Goal: Purchase product/service

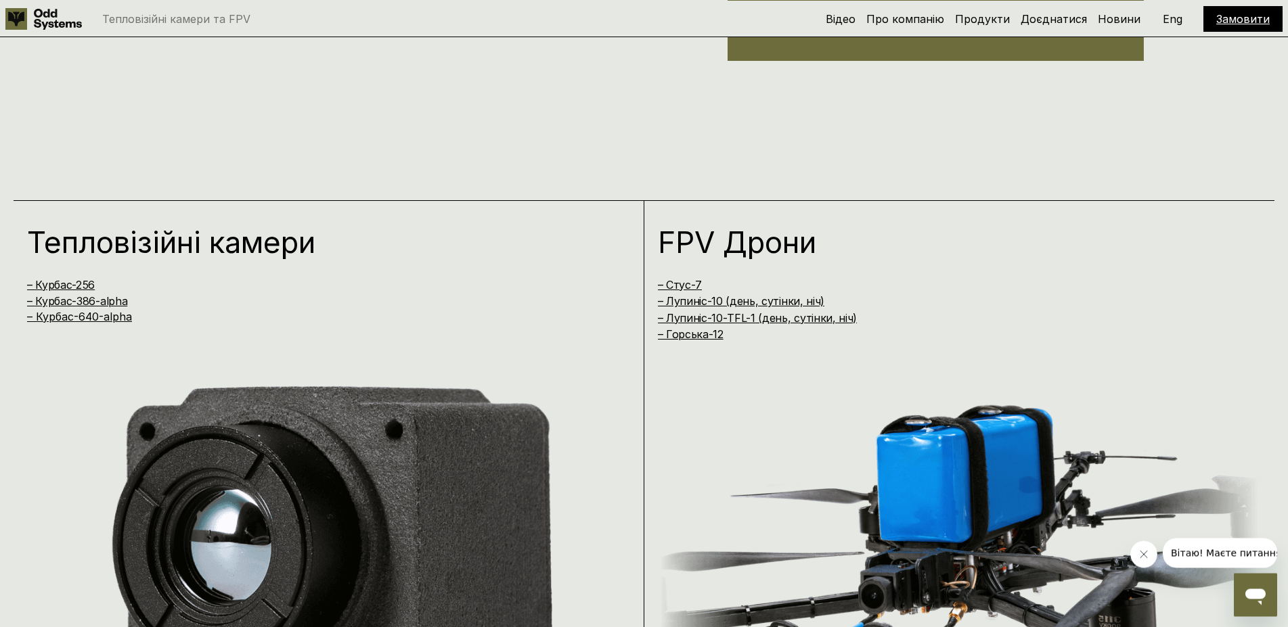
scroll to position [1104, 0]
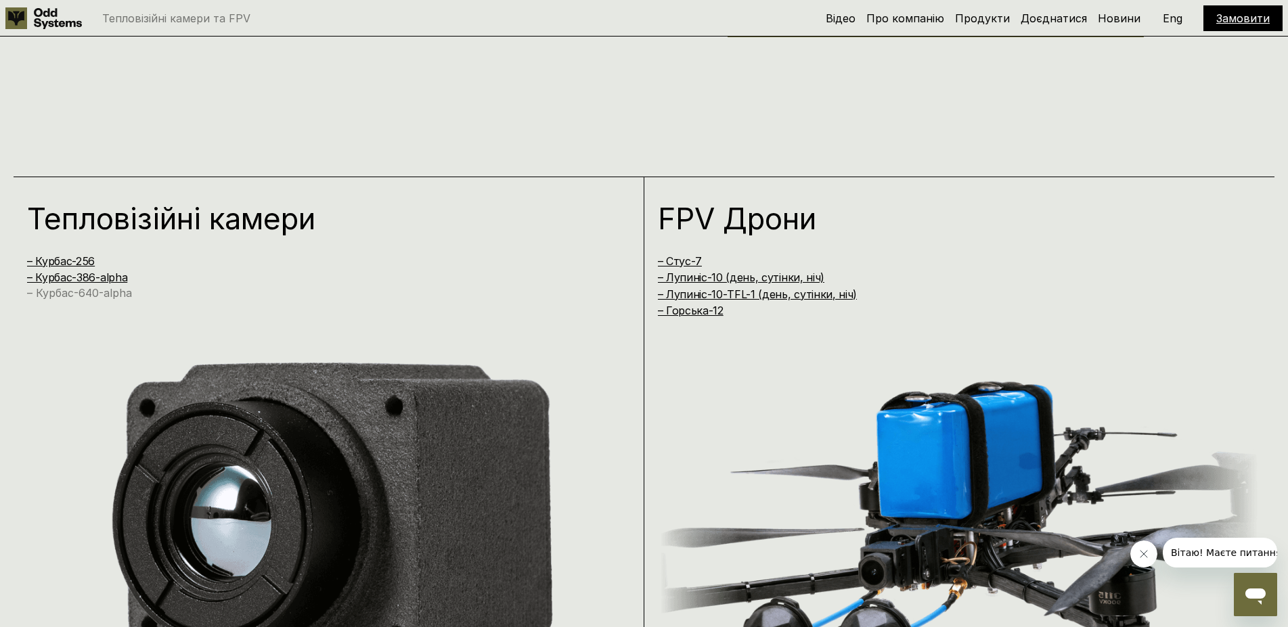
click at [114, 294] on link "– Курбас-640-alpha" at bounding box center [79, 293] width 105 height 14
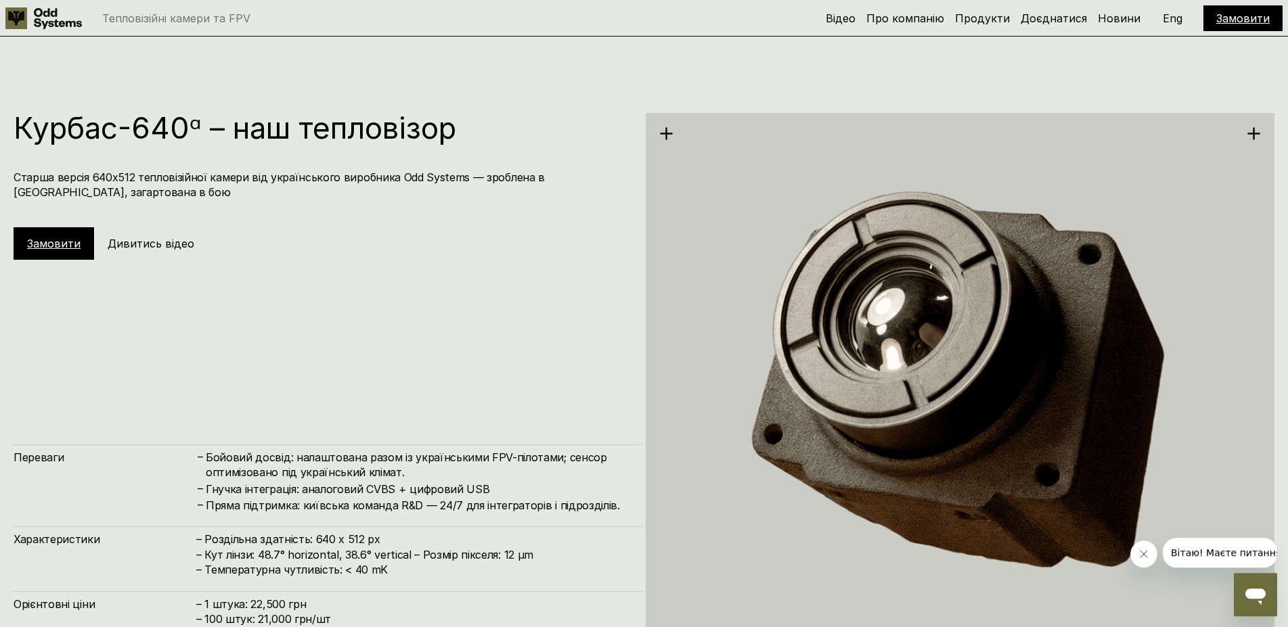
scroll to position [3412, 0]
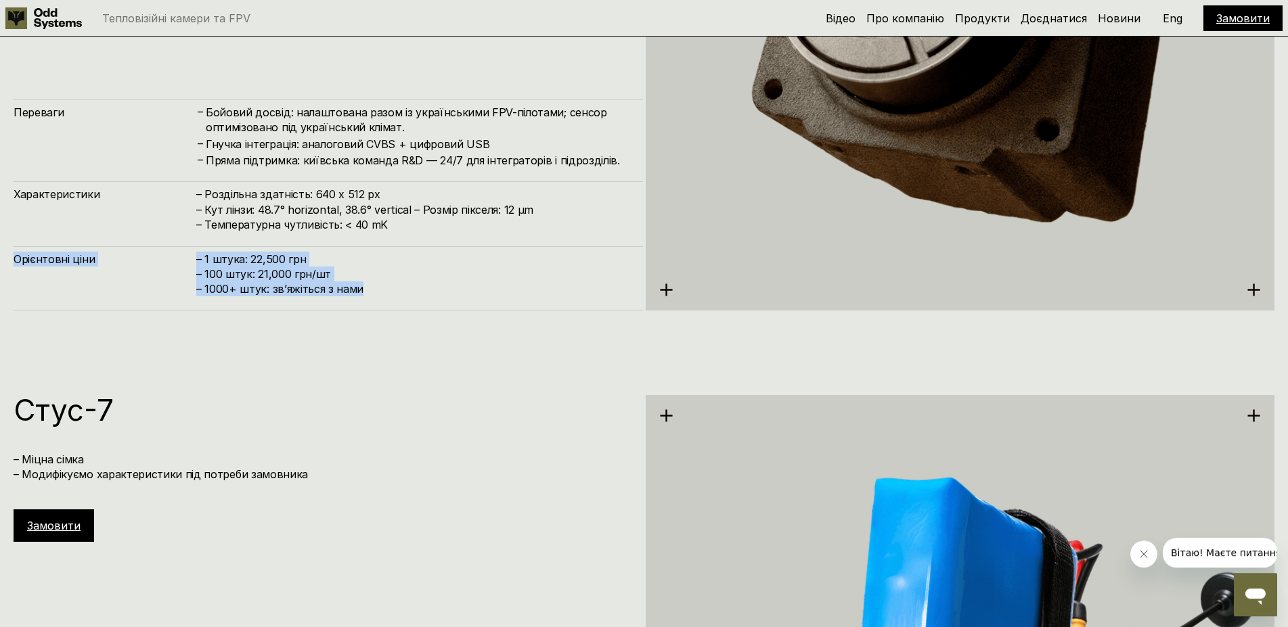
drag, startPoint x: 15, startPoint y: 261, endPoint x: 380, endPoint y: 296, distance: 366.5
click at [380, 296] on div "Орієнтовні ціни – 1 штука: 22,500 грн – 100 штук: 21,000 грн/шт – ⁠1000+ штук: …" at bounding box center [328, 278] width 629 height 64
click at [380, 297] on div "Орієнтовні ціни – 1 штука: 22,500 грн – 100 штук: 21,000 грн/шт – ⁠1000+ штук: …" at bounding box center [328, 278] width 629 height 64
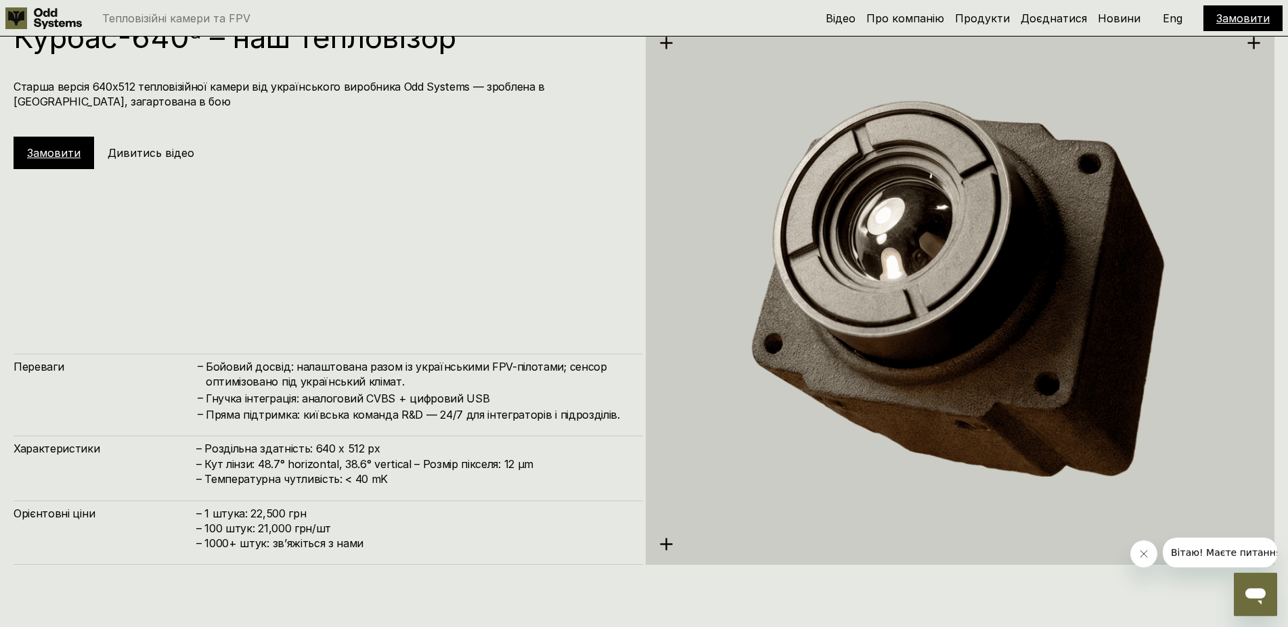
scroll to position [3136, 0]
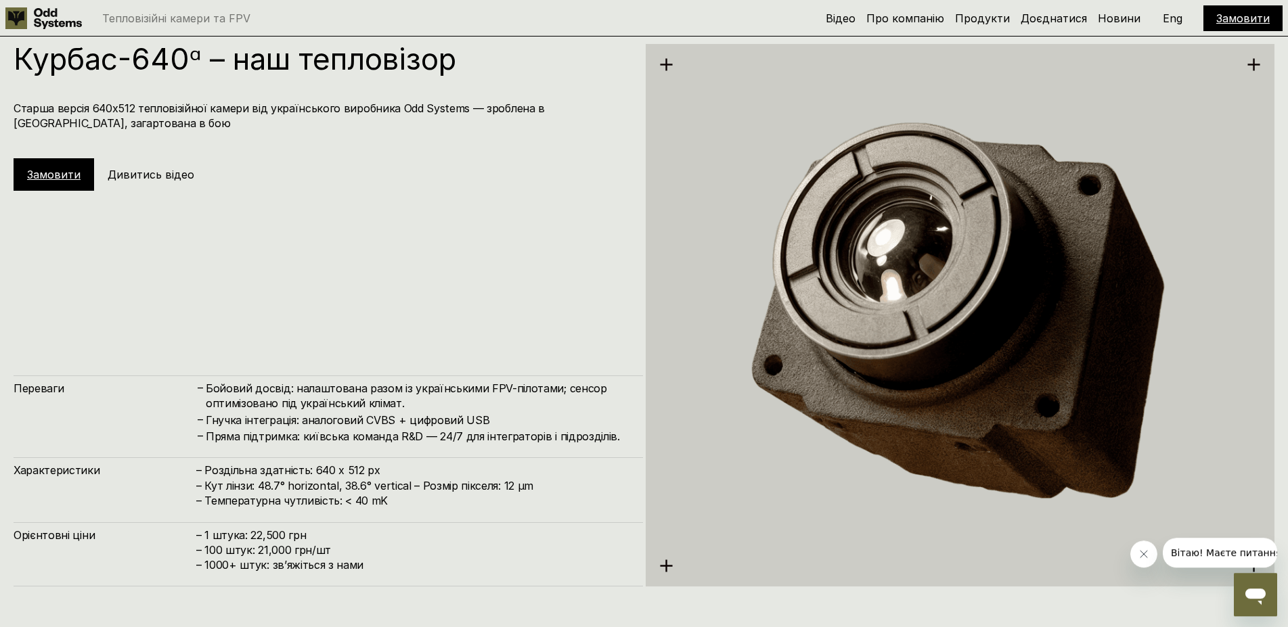
click at [61, 179] on link "Замовити" at bounding box center [53, 175] width 53 height 14
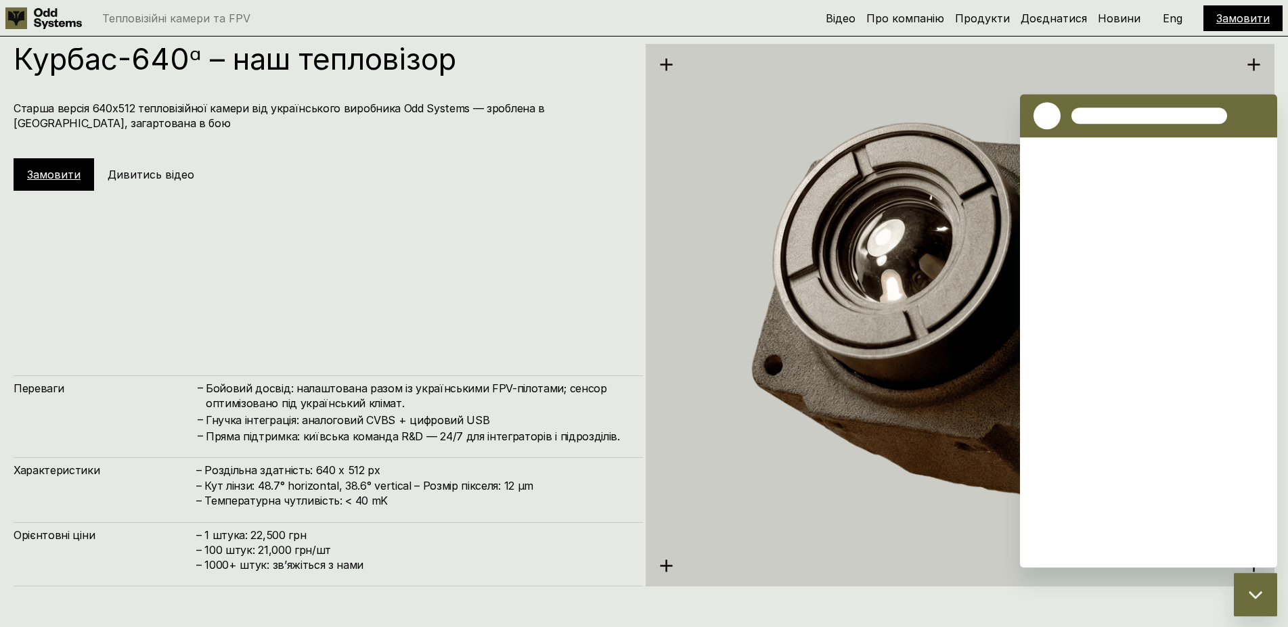
scroll to position [0, 0]
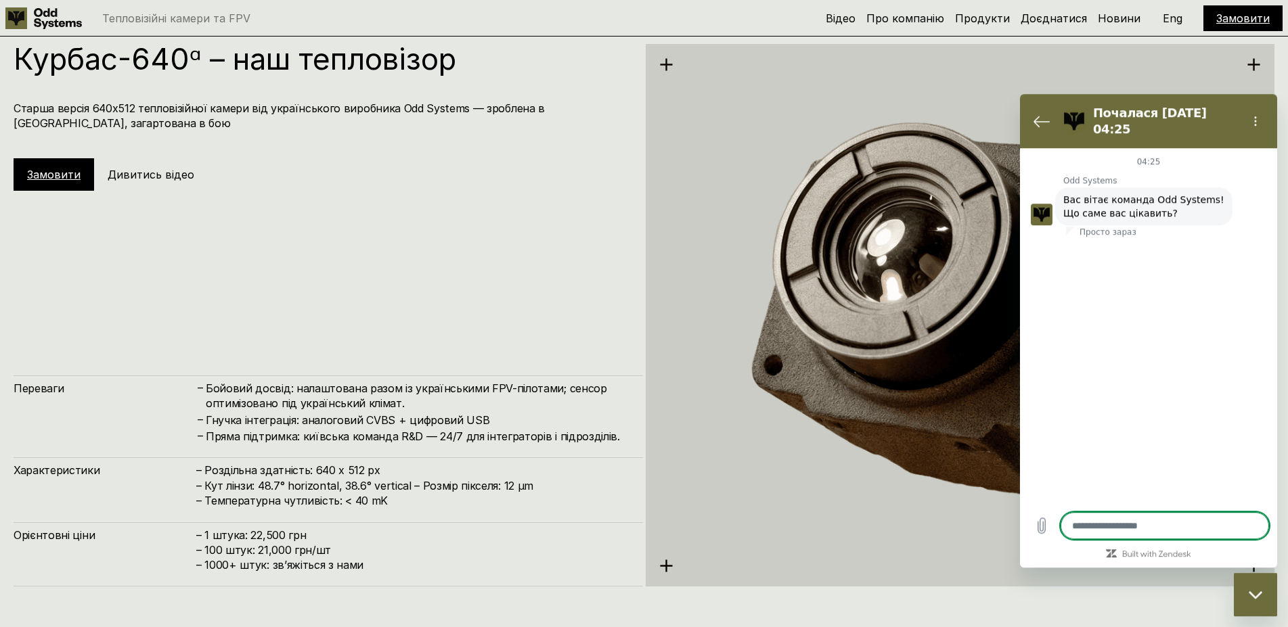
click at [126, 45] on h1 "Курбас-640ᵅ – наш тепловізор" at bounding box center [322, 59] width 616 height 30
click at [243, 62] on h1 "Курбас-640ᵅ – наш тепловізор" at bounding box center [322, 59] width 616 height 30
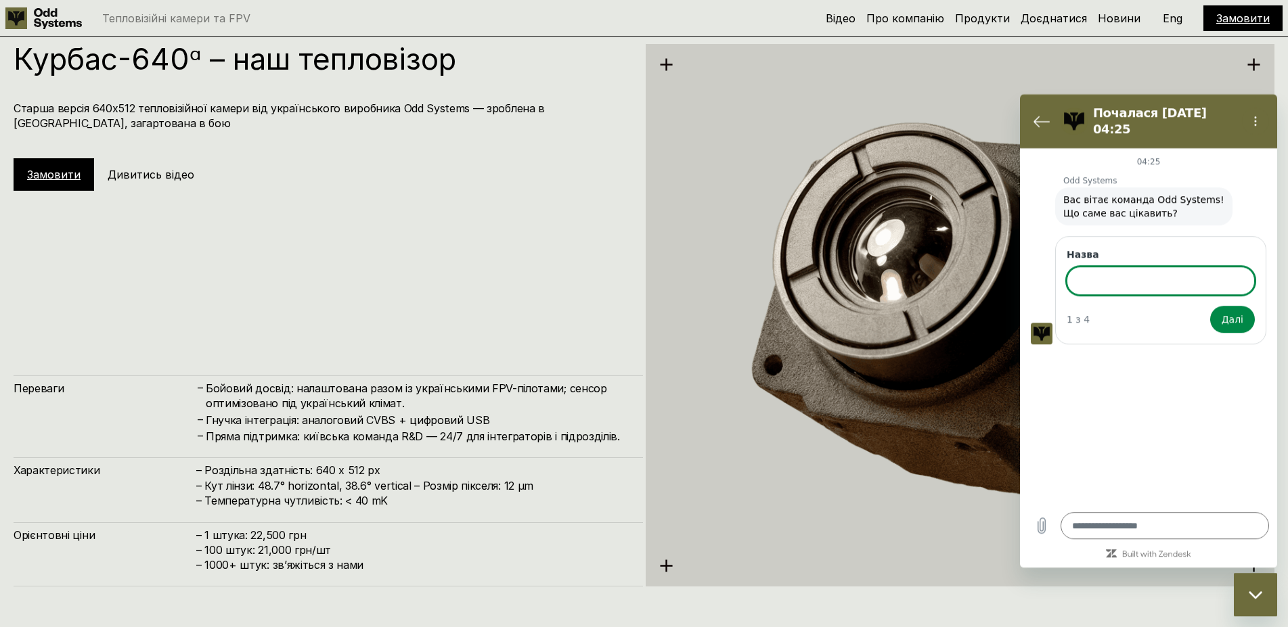
click at [1259, 589] on div "Закрити вікно обміну повідомленнями" at bounding box center [1255, 594] width 41 height 41
type textarea "*"
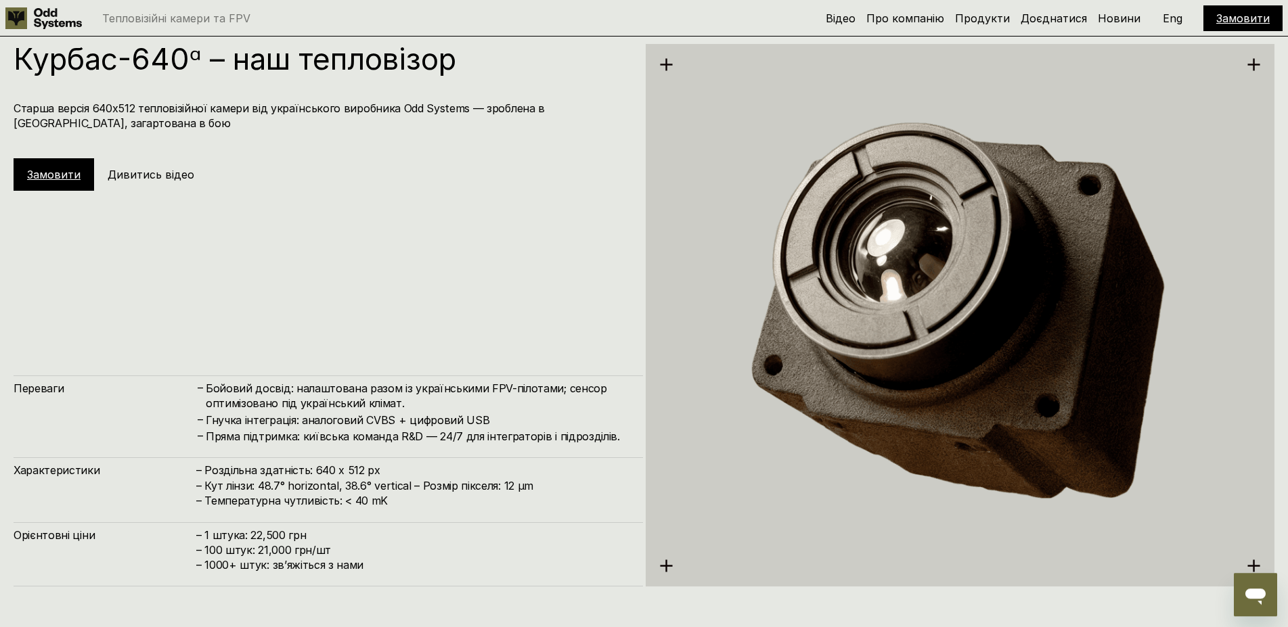
click at [559, 286] on div "Курбас-640ᵅ – наш тепловізор Старша версія 640х512 тепловізійної камери від [DE…" at bounding box center [328, 315] width 629 height 543
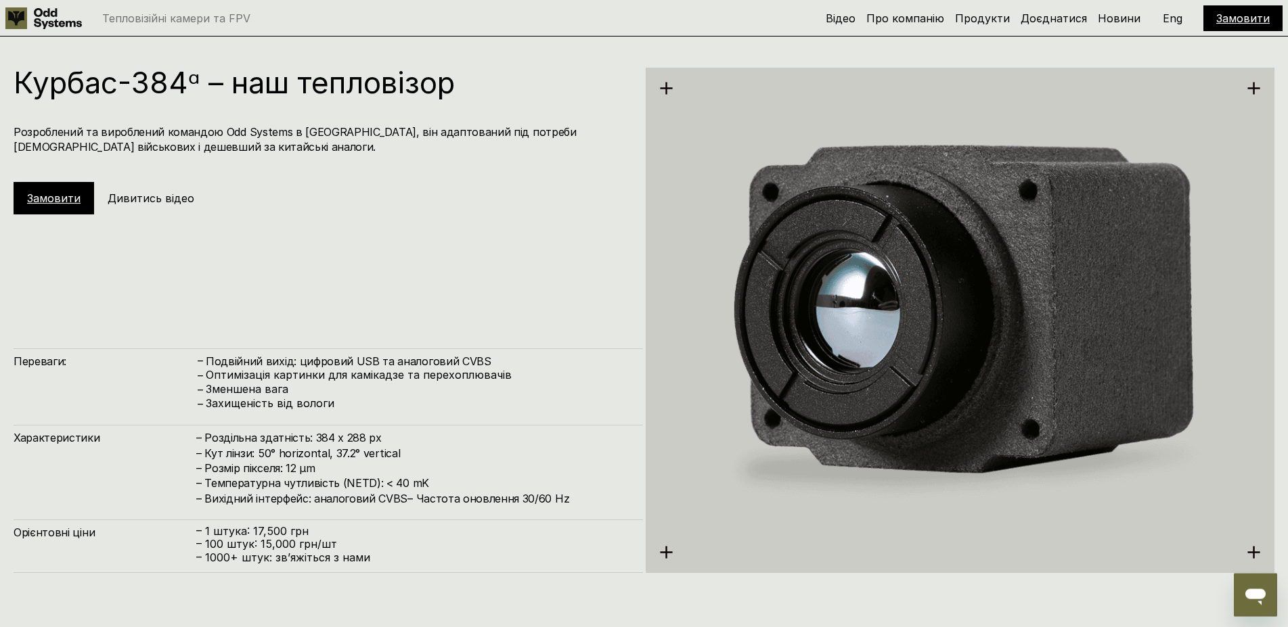
scroll to position [2514, 0]
